Goal: Transaction & Acquisition: Purchase product/service

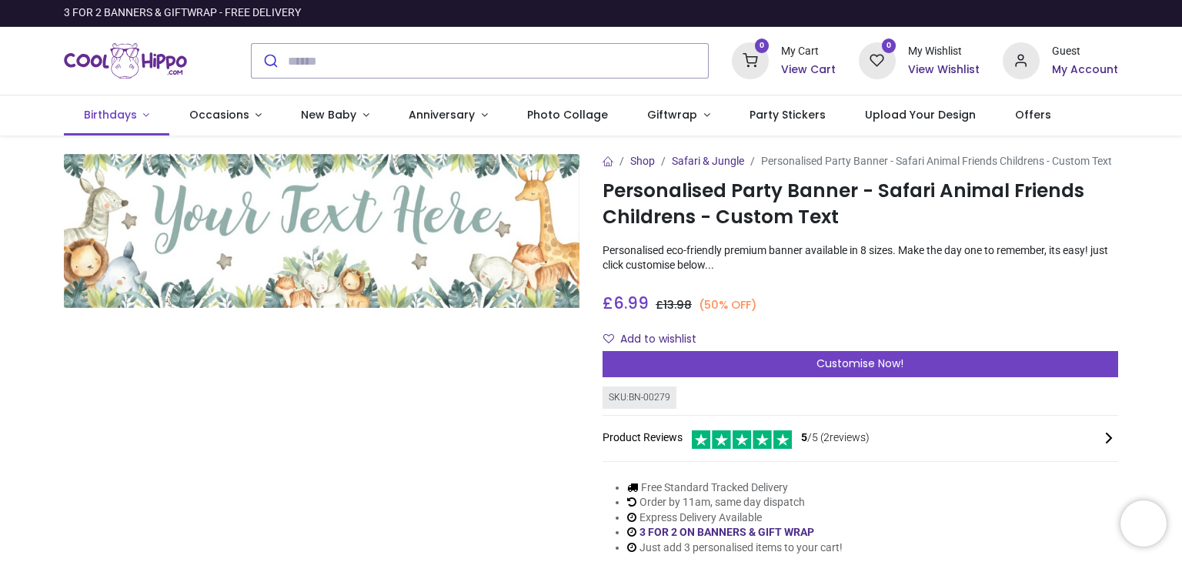
click at [139, 116] on link "Birthdays" at bounding box center [116, 115] width 105 height 40
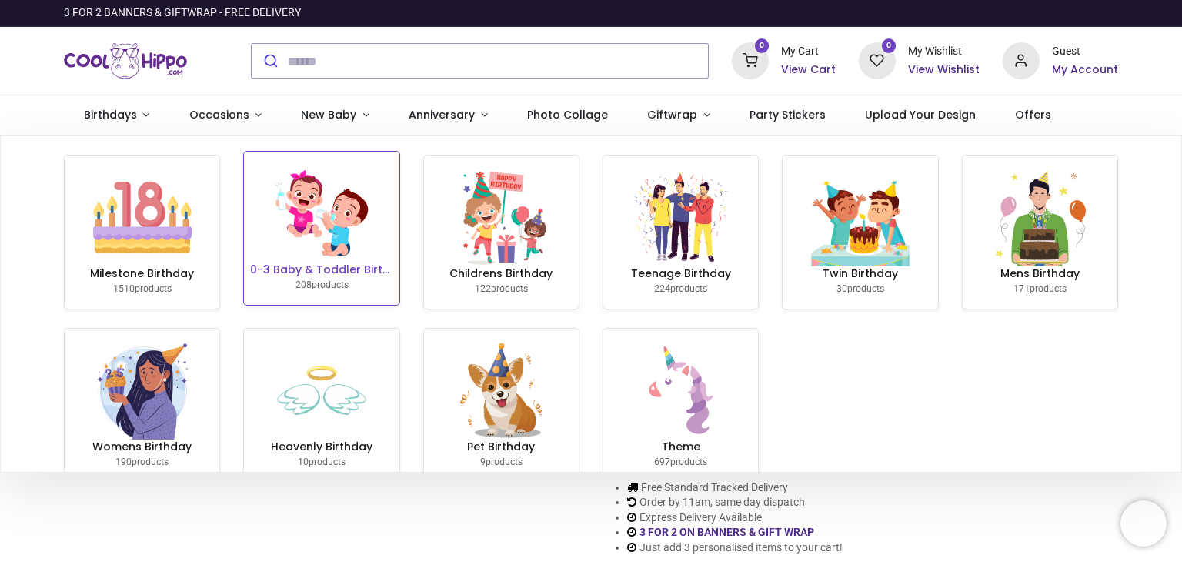
click at [320, 228] on img at bounding box center [321, 213] width 99 height 99
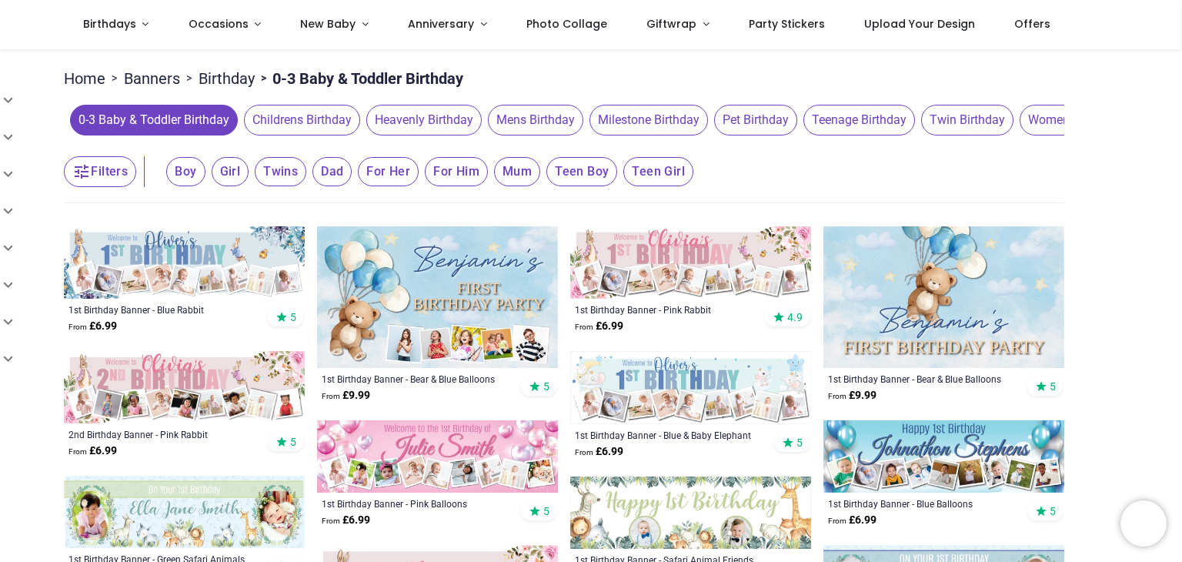
scroll to position [141, 0]
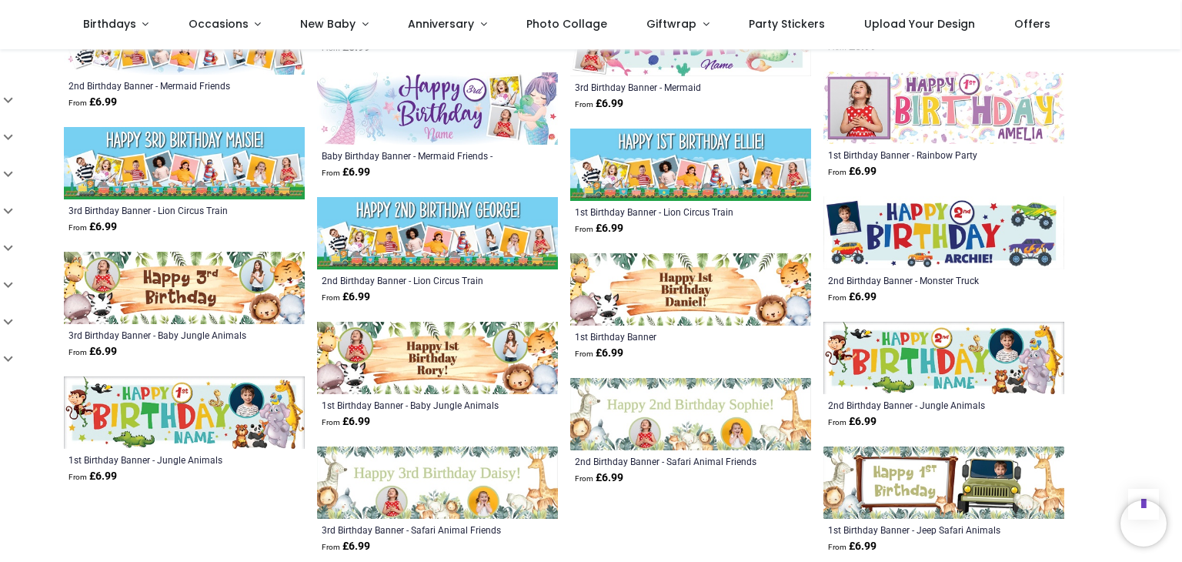
scroll to position [1573, 0]
click at [597, 403] on img at bounding box center [690, 413] width 241 height 72
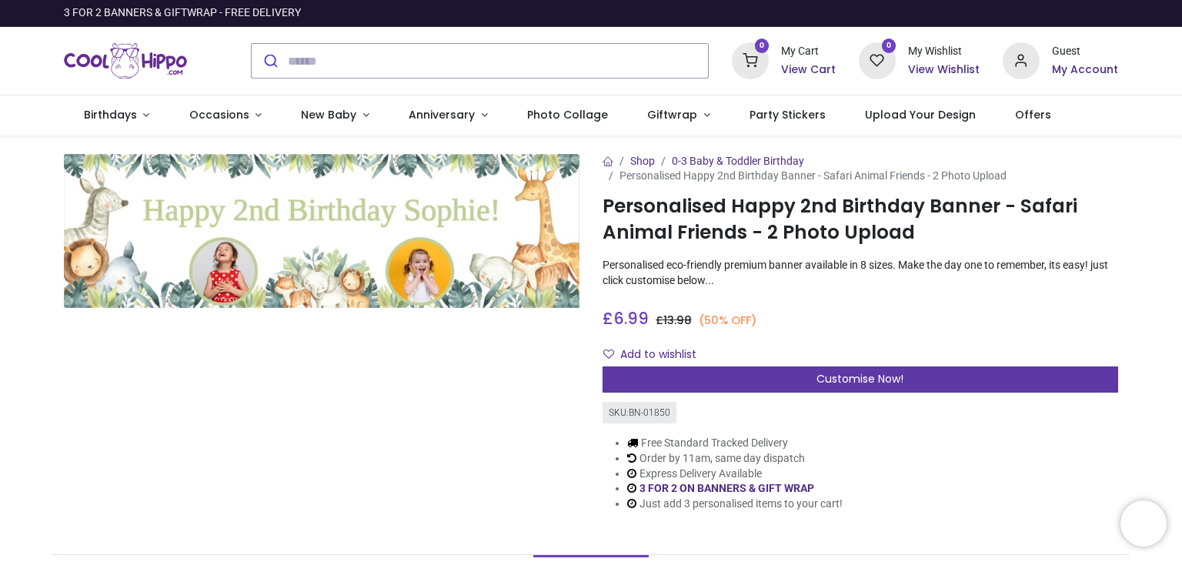
click at [640, 379] on div "Customise Now!" at bounding box center [861, 379] width 516 height 26
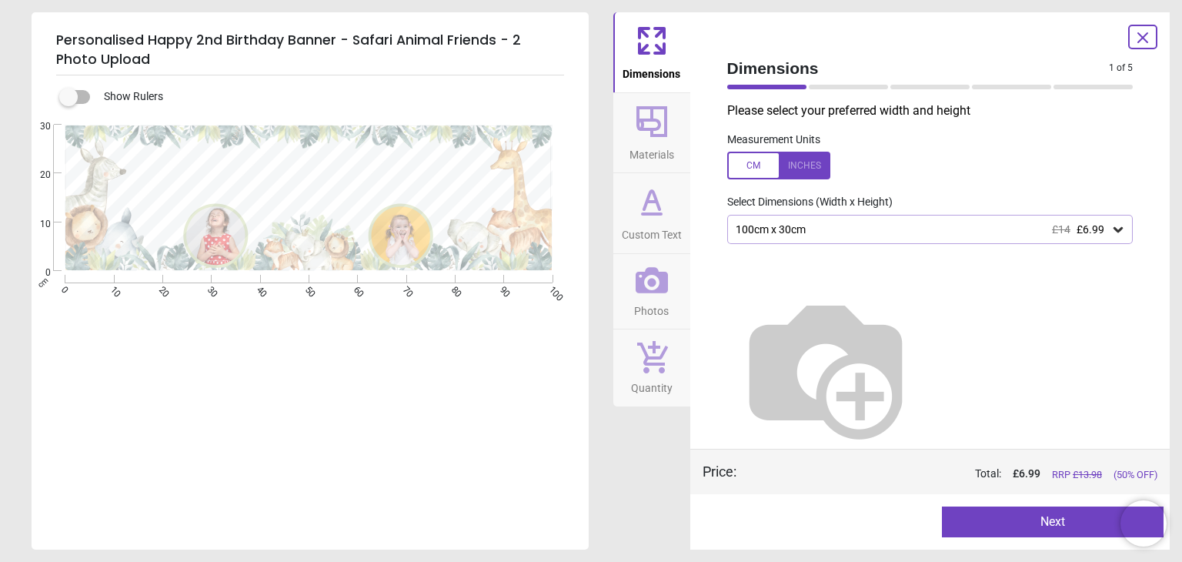
click at [662, 124] on icon at bounding box center [652, 121] width 37 height 37
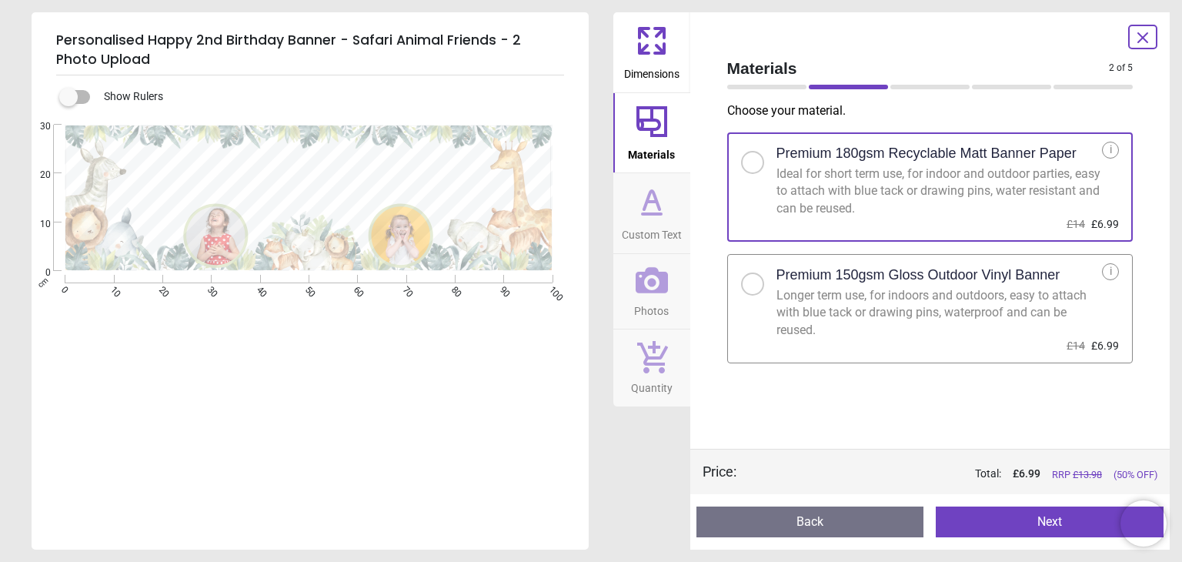
click at [672, 192] on button "Custom Text" at bounding box center [651, 213] width 77 height 80
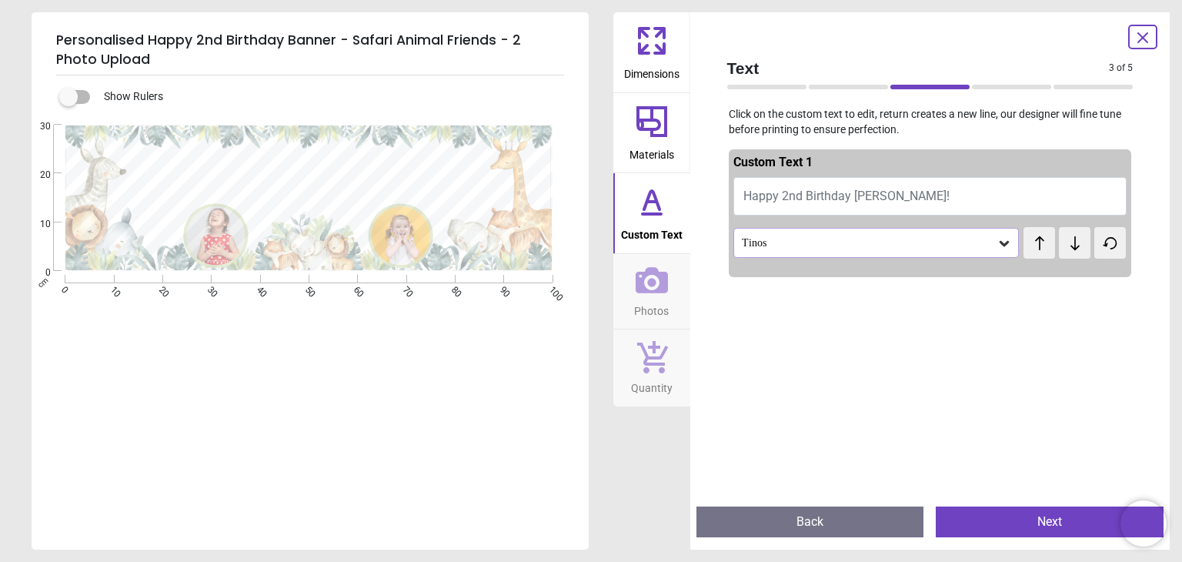
click at [637, 283] on icon at bounding box center [652, 280] width 32 height 26
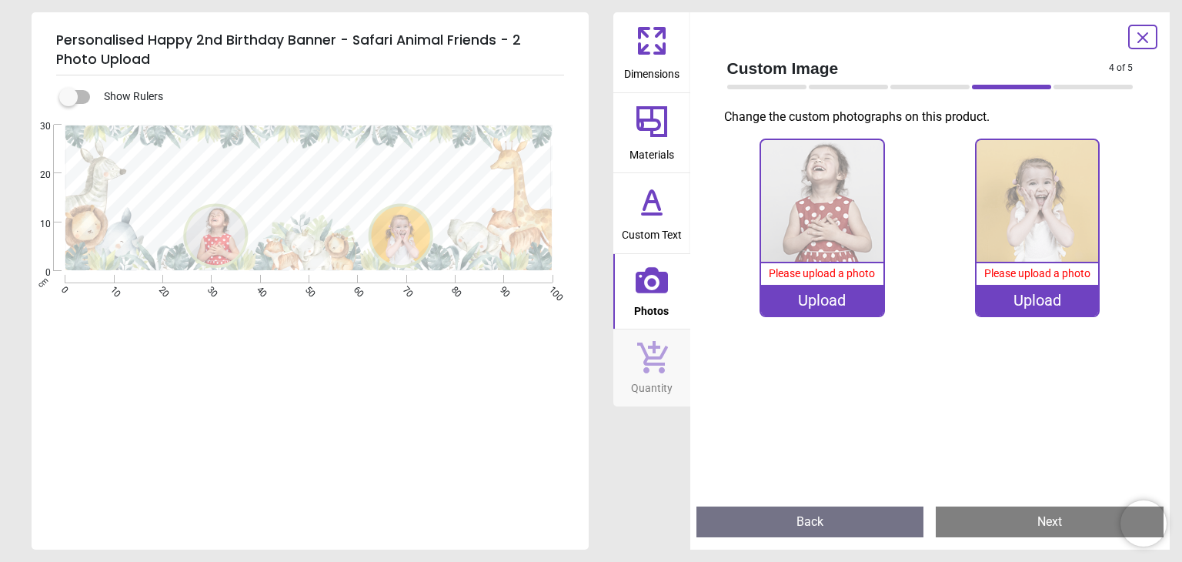
click at [69, 97] on label at bounding box center [69, 97] width 0 height 0
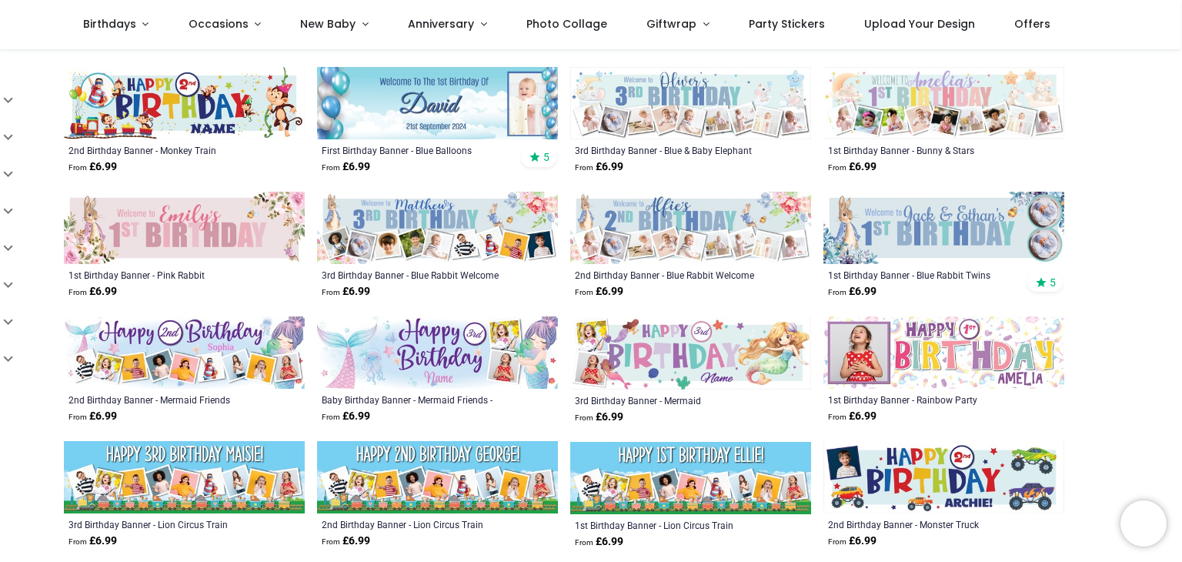
scroll to position [426, 0]
click at [695, 221] on img at bounding box center [690, 228] width 241 height 72
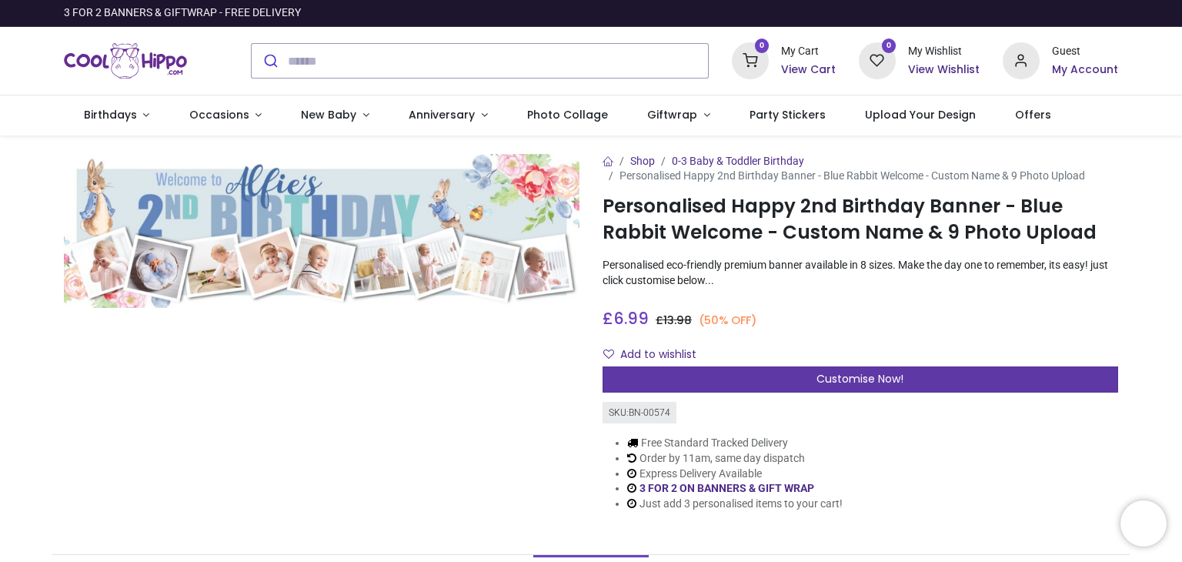
click at [757, 379] on div "Customise Now!" at bounding box center [861, 379] width 516 height 26
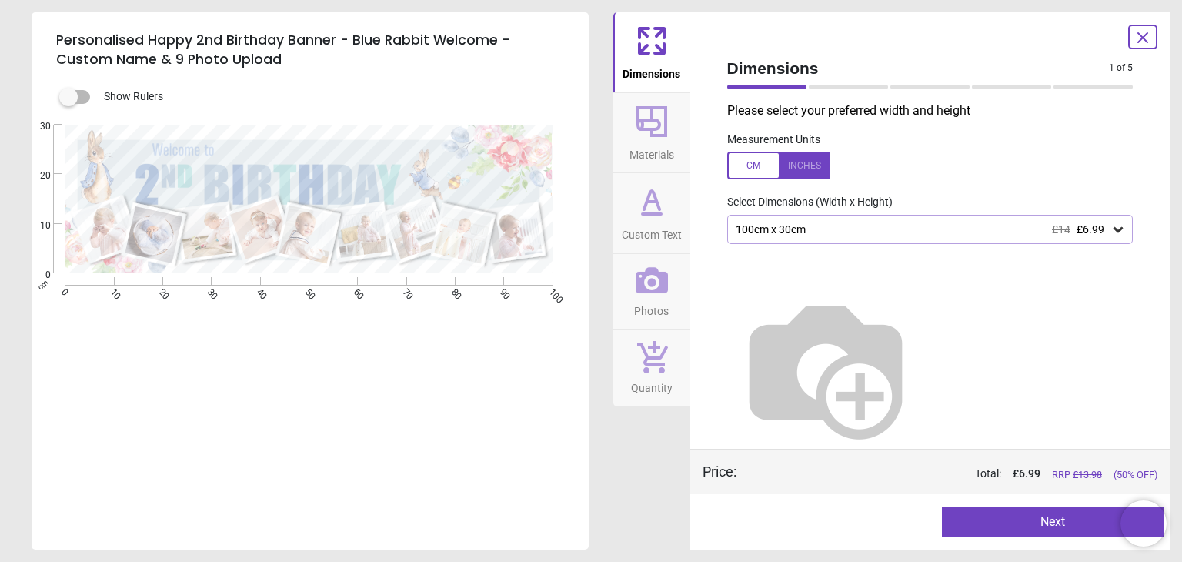
click at [669, 226] on span "Custom Text" at bounding box center [652, 231] width 60 height 23
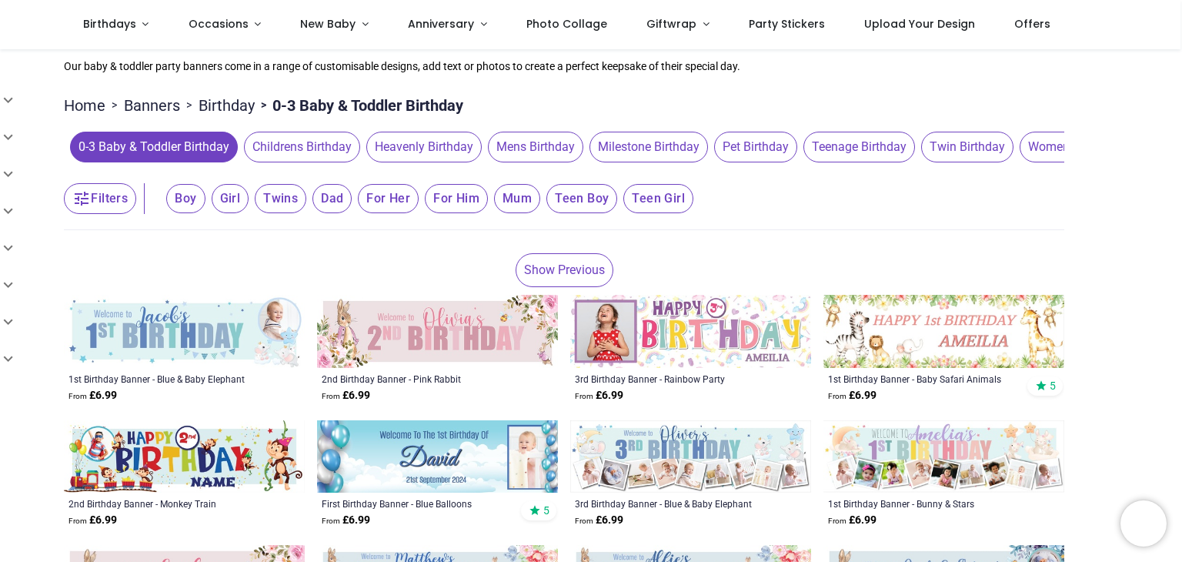
scroll to position [91, 0]
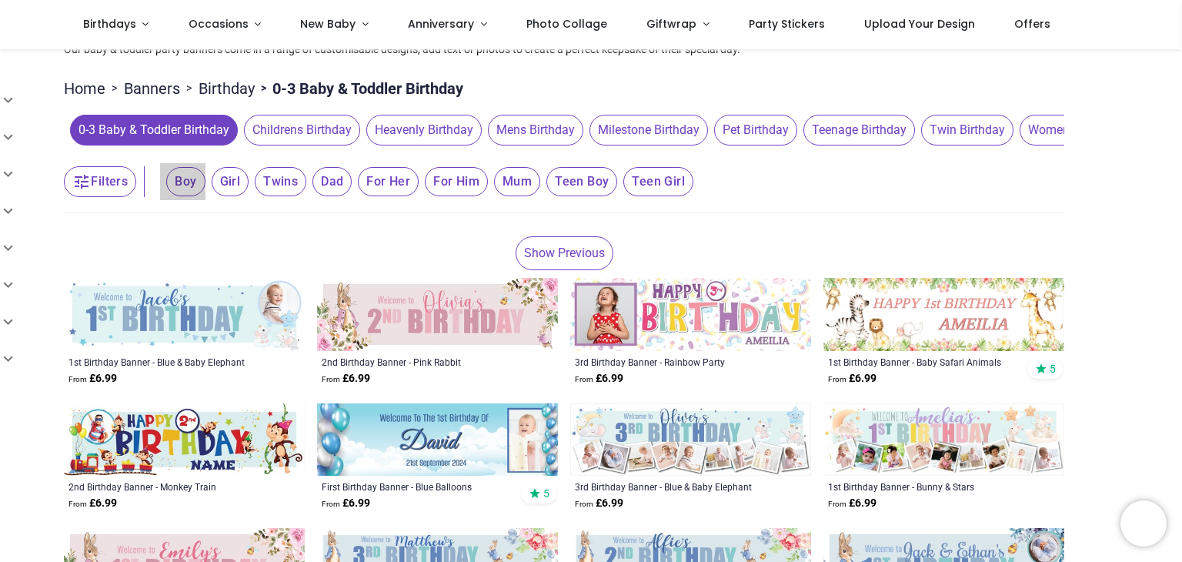
click at [186, 183] on span "Boy" at bounding box center [185, 181] width 38 height 29
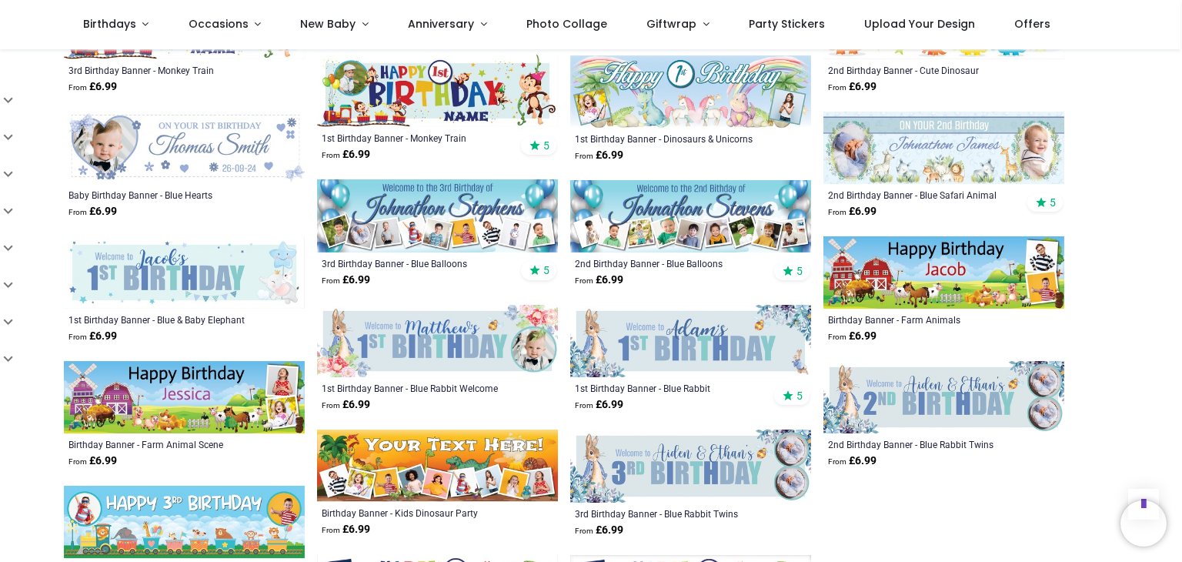
scroll to position [1342, 0]
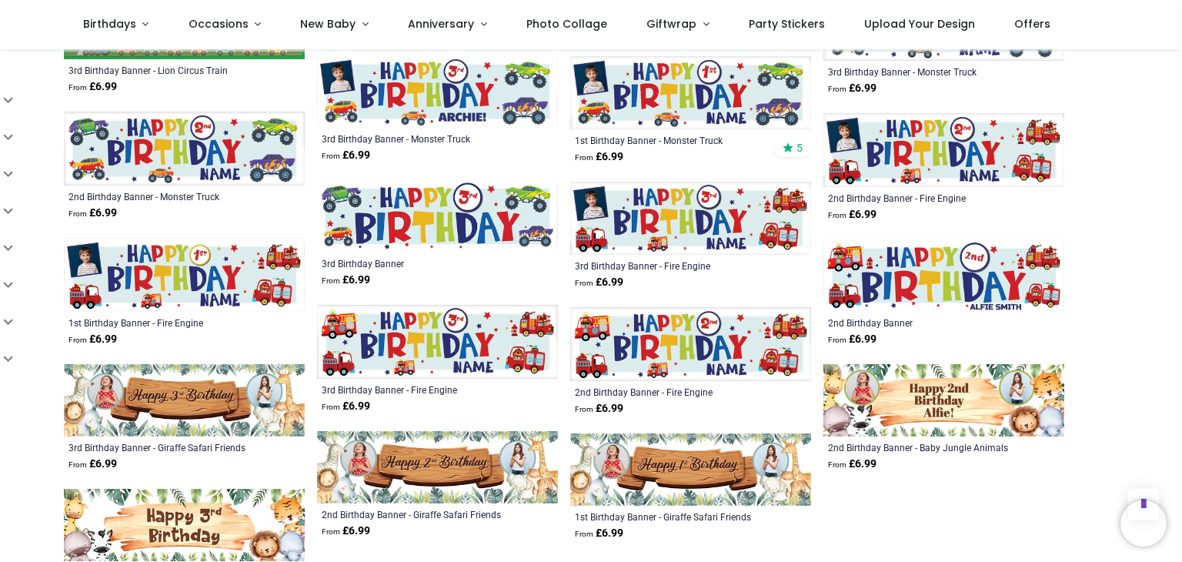
scroll to position [1864, 0]
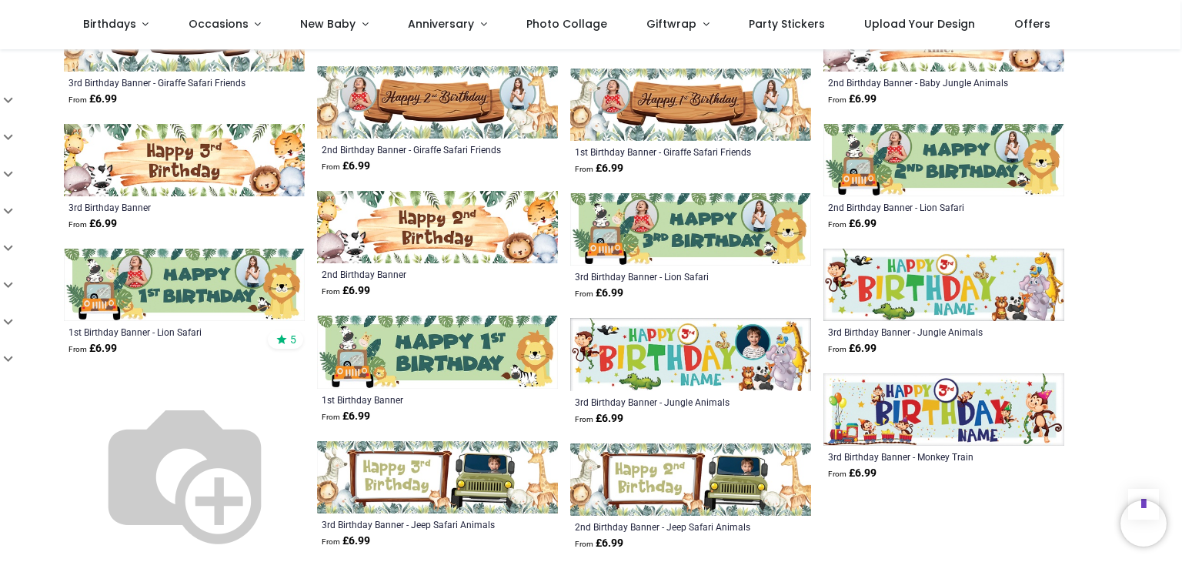
scroll to position [2215, 0]
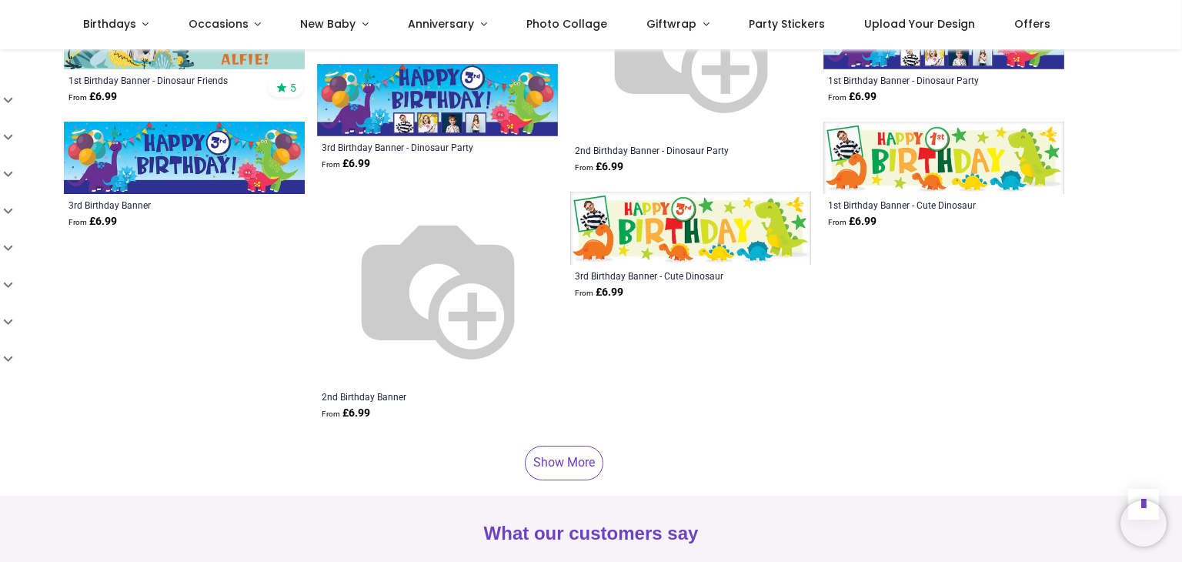
scroll to position [3205, 0]
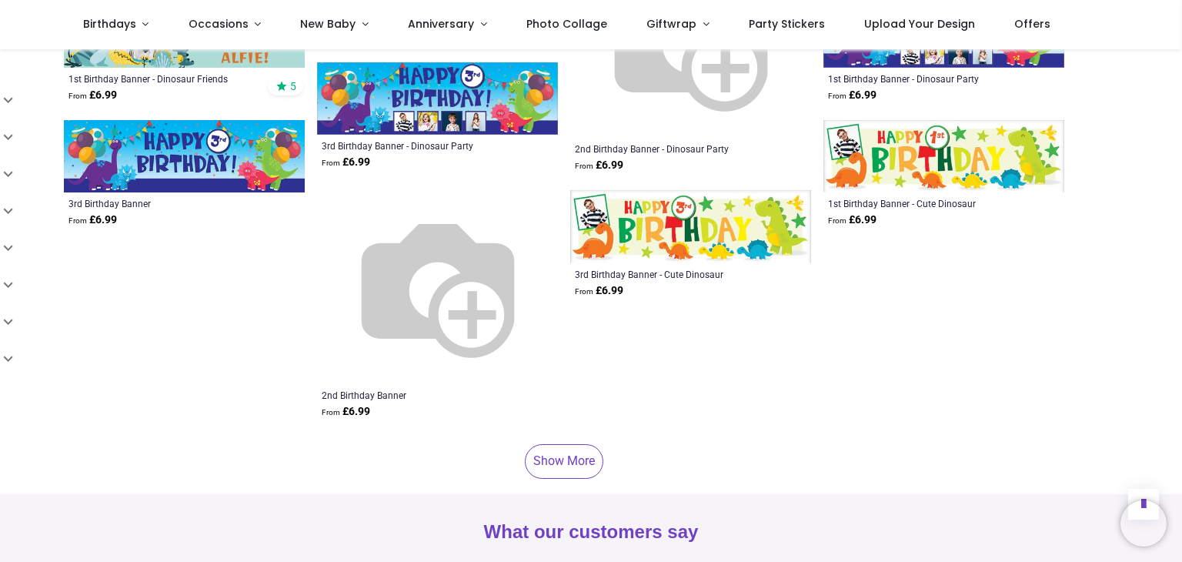
click at [559, 450] on link "Show More" at bounding box center [564, 461] width 79 height 34
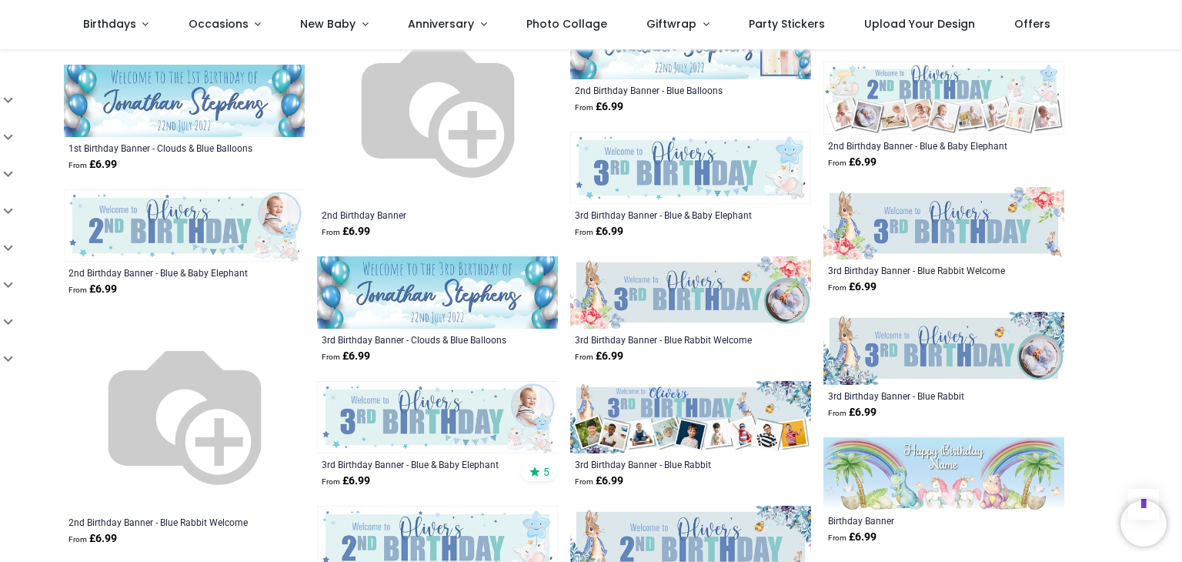
scroll to position [3806, 0]
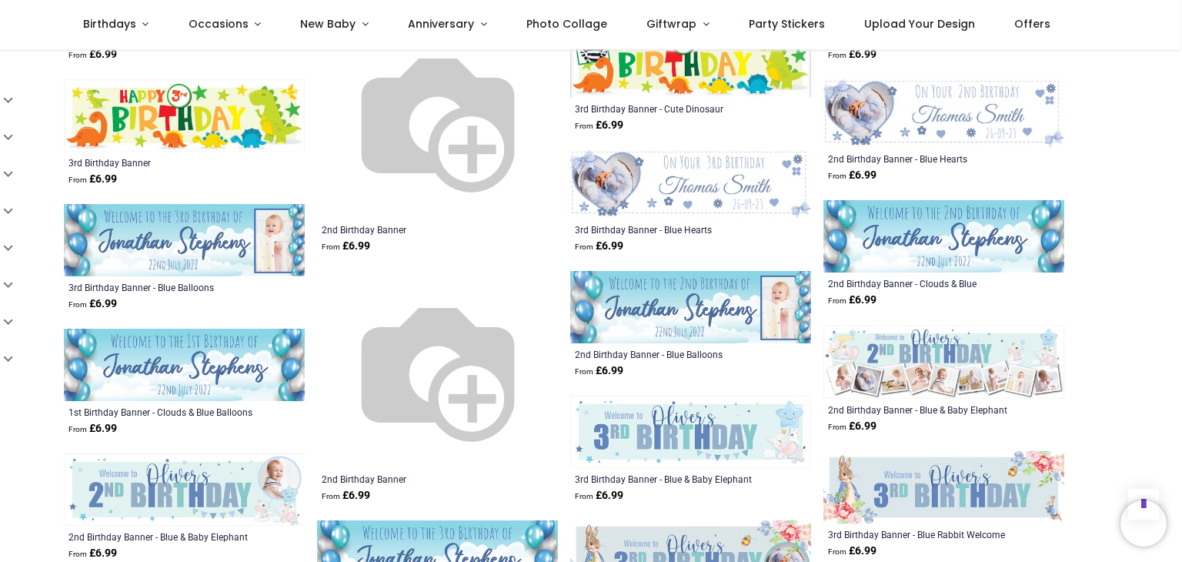
scroll to position [3370, 0]
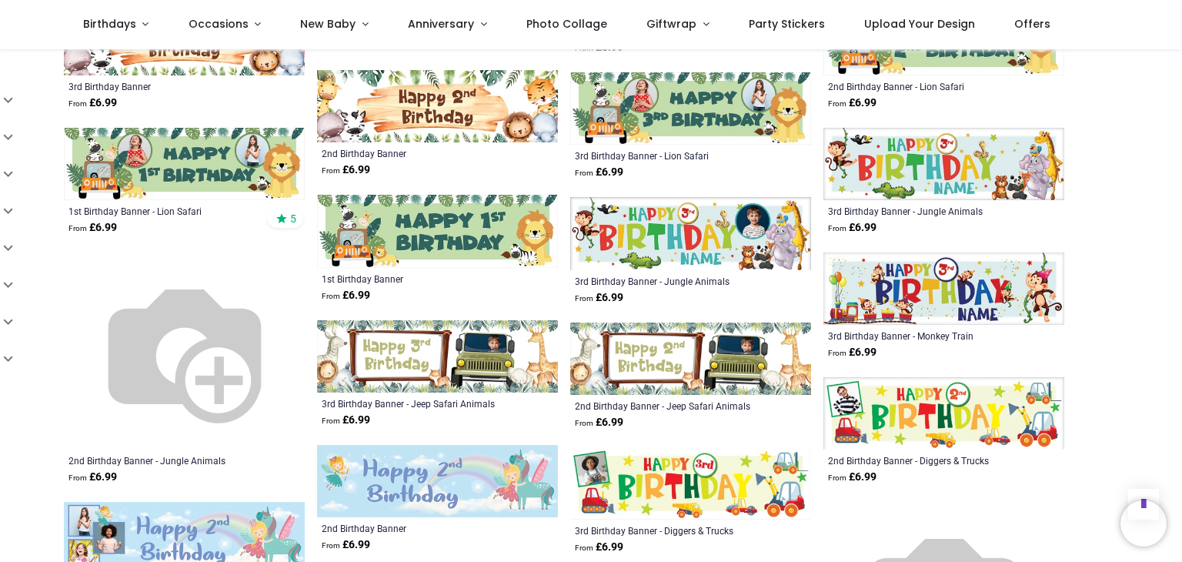
scroll to position [2323, 0]
click at [628, 346] on img at bounding box center [690, 359] width 241 height 72
